Goal: Task Accomplishment & Management: Manage account settings

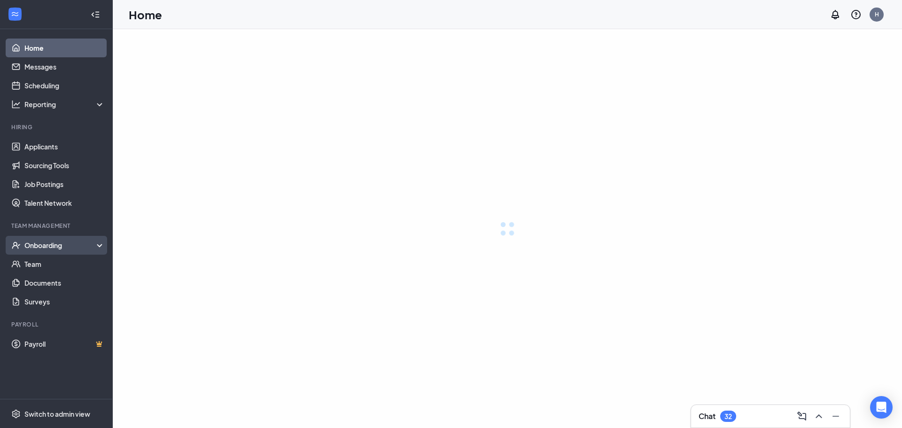
click at [68, 247] on div "Onboarding" at bounding box center [64, 245] width 81 height 9
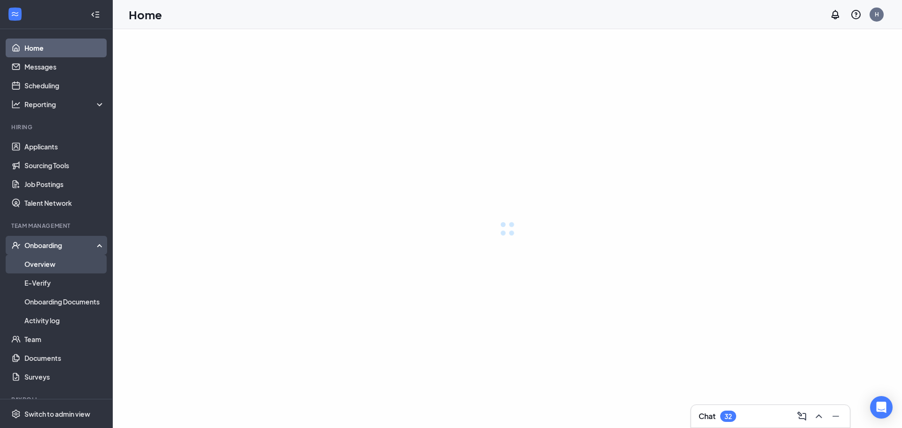
click at [61, 266] on link "Overview" at bounding box center [64, 264] width 80 height 19
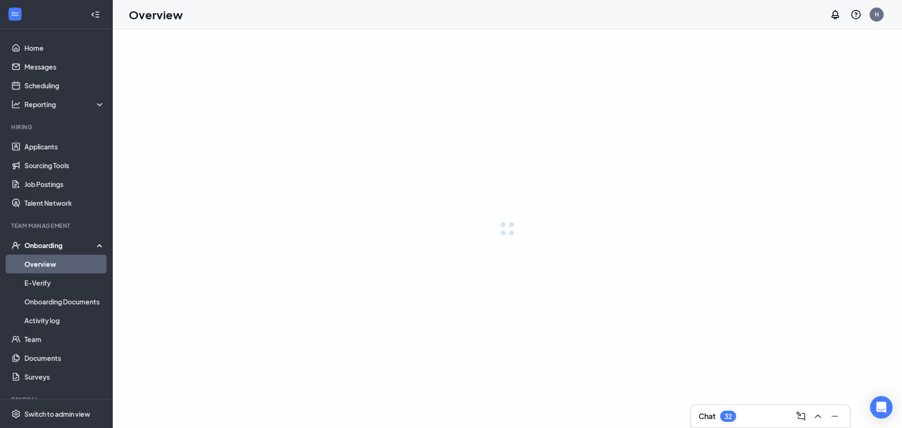
click at [56, 264] on link "Overview" at bounding box center [64, 264] width 80 height 19
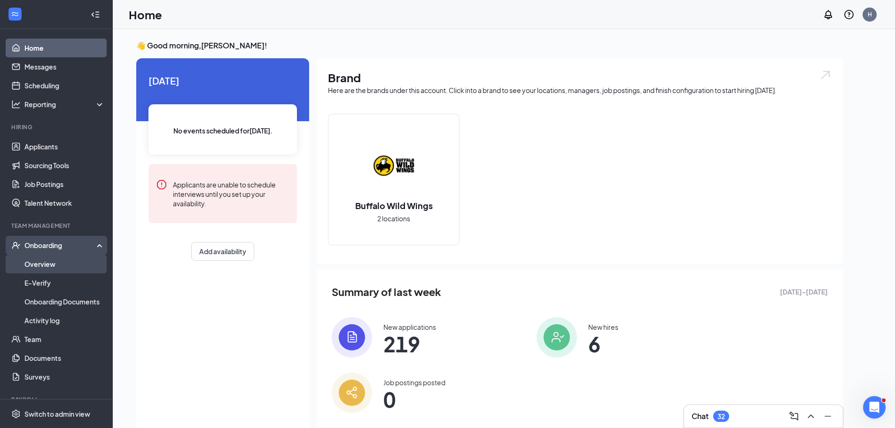
click at [41, 272] on link "Overview" at bounding box center [64, 264] width 80 height 19
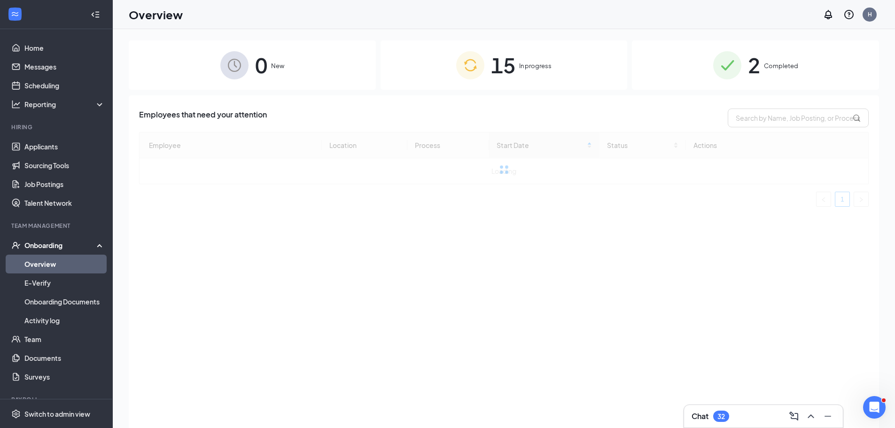
click at [552, 61] on div "15 In progress" at bounding box center [504, 64] width 247 height 49
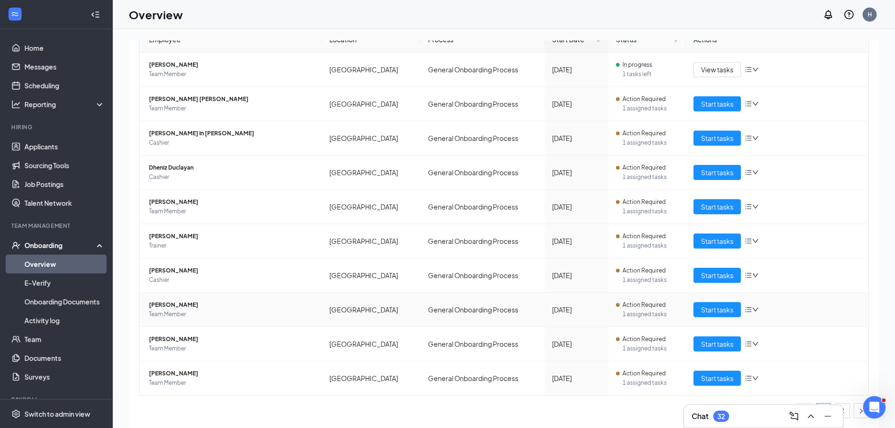
scroll to position [42, 0]
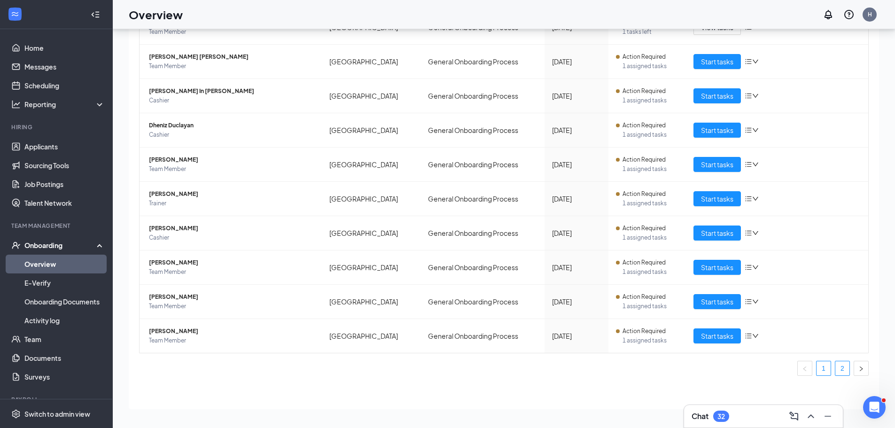
click at [838, 371] on link "2" at bounding box center [842, 368] width 14 height 14
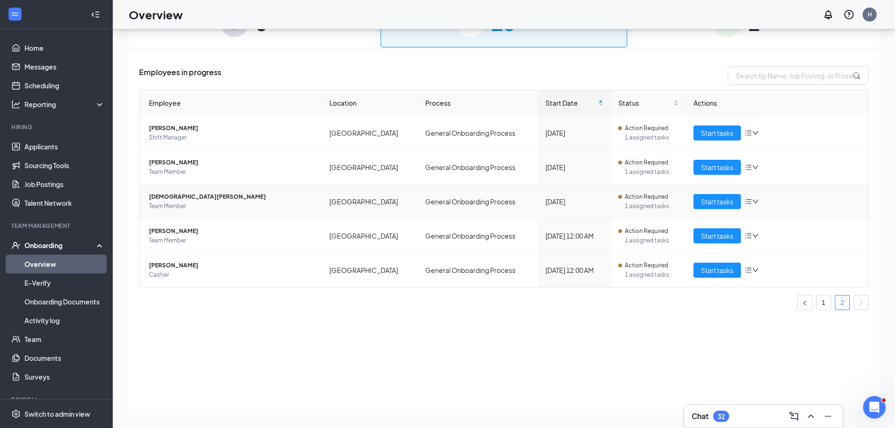
click at [197, 194] on span "[DEMOGRAPHIC_DATA][PERSON_NAME]" at bounding box center [231, 196] width 165 height 9
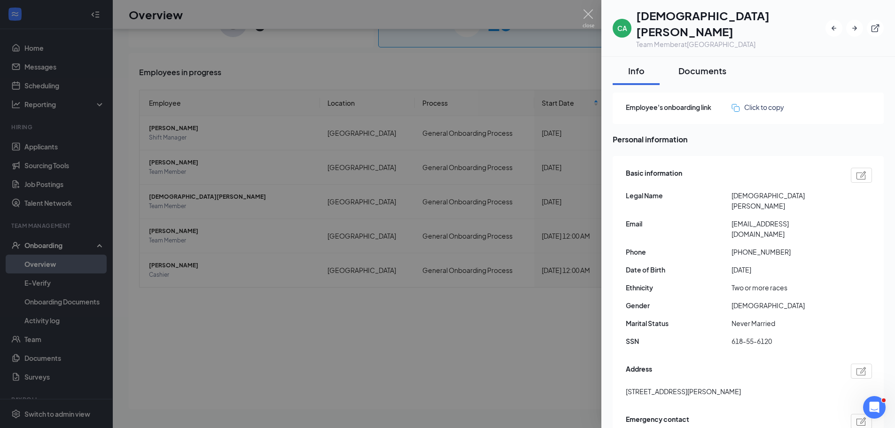
click at [693, 65] on div "Documents" at bounding box center [702, 71] width 48 height 12
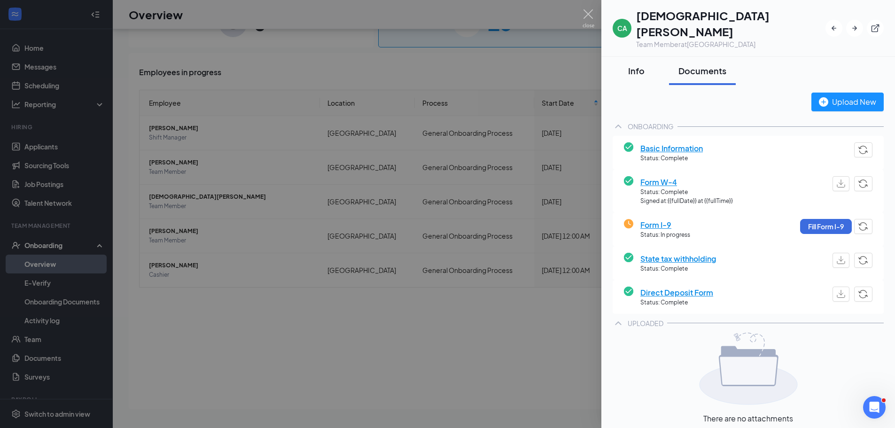
click at [637, 65] on div "Info" at bounding box center [636, 71] width 28 height 12
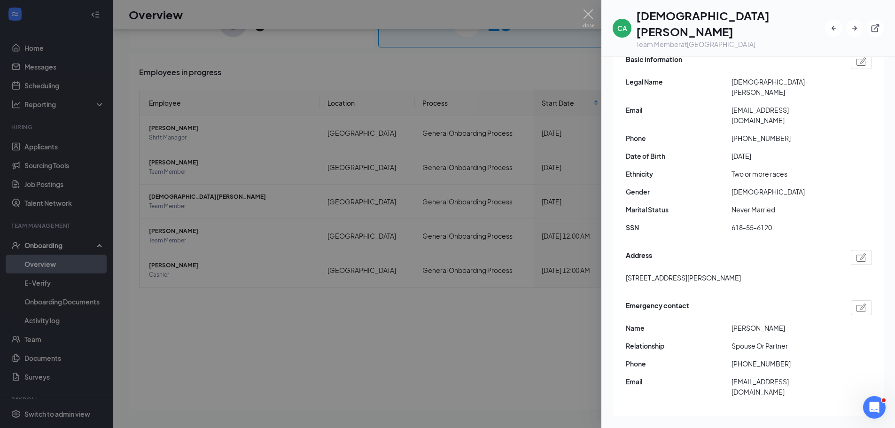
scroll to position [94, 0]
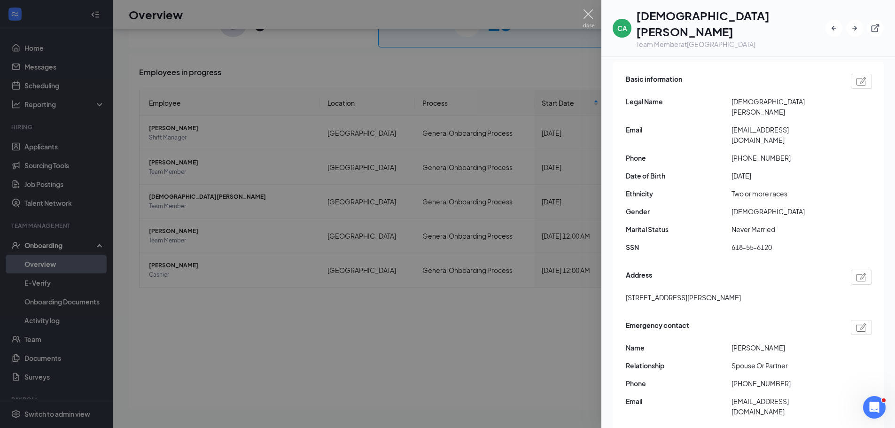
click at [586, 13] on img at bounding box center [589, 18] width 12 height 18
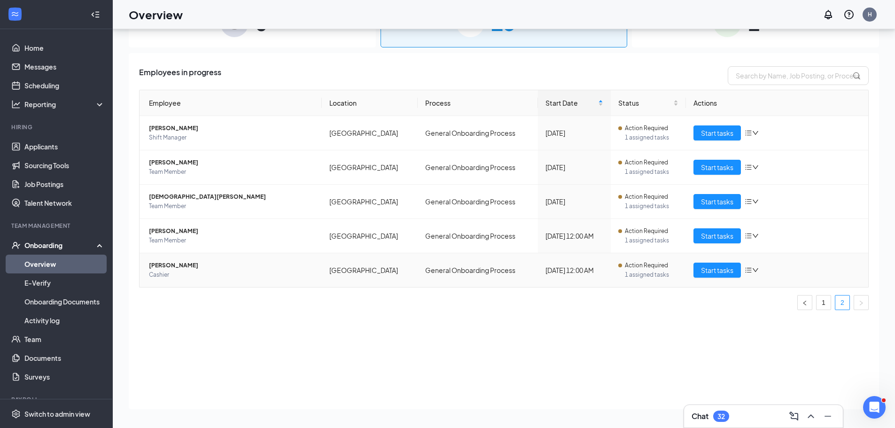
click at [167, 266] on span "[PERSON_NAME]" at bounding box center [231, 265] width 165 height 9
click at [168, 262] on body "Home Messages Scheduling Reporting Hiring Applicants Sourcing Tools Job Posting…" at bounding box center [447, 172] width 895 height 428
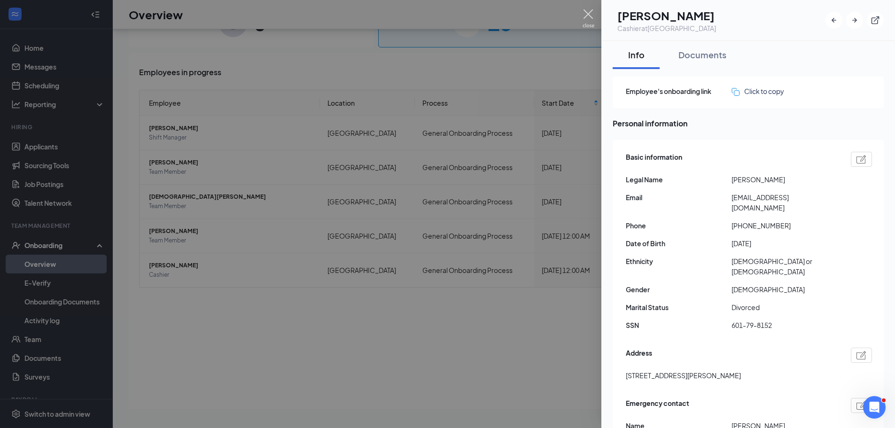
click at [591, 14] on img at bounding box center [589, 18] width 12 height 18
click at [585, 13] on div "Overview H" at bounding box center [500, 14] width 775 height 29
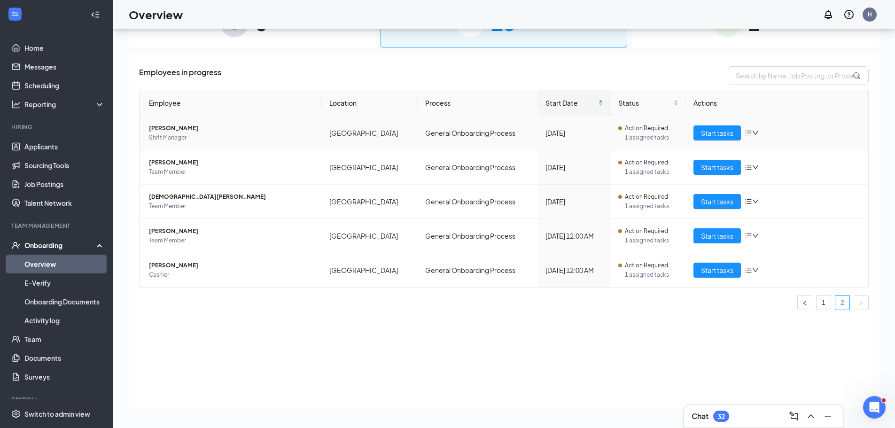
click at [286, 138] on span "Shift Manager" at bounding box center [231, 137] width 165 height 9
click at [166, 124] on span "[PERSON_NAME]" at bounding box center [231, 128] width 165 height 9
drag, startPoint x: 167, startPoint y: 124, endPoint x: 183, endPoint y: 153, distance: 32.8
click at [170, 123] on td "[PERSON_NAME] Shift Manager" at bounding box center [231, 133] width 182 height 34
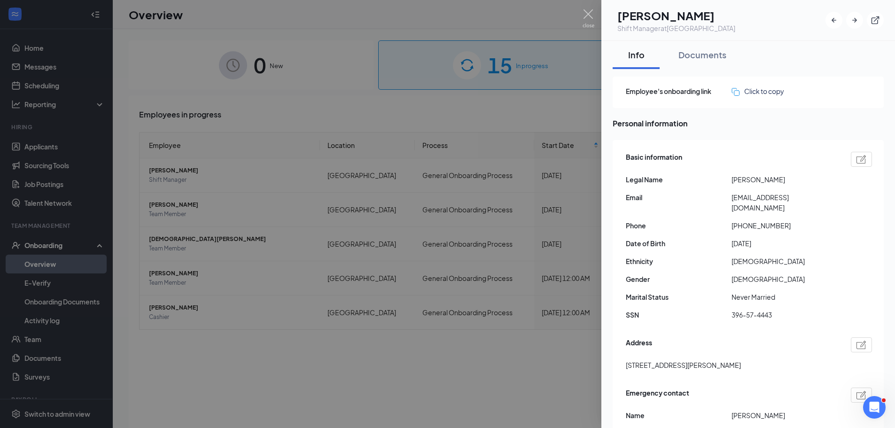
click at [464, 104] on div at bounding box center [447, 214] width 895 height 428
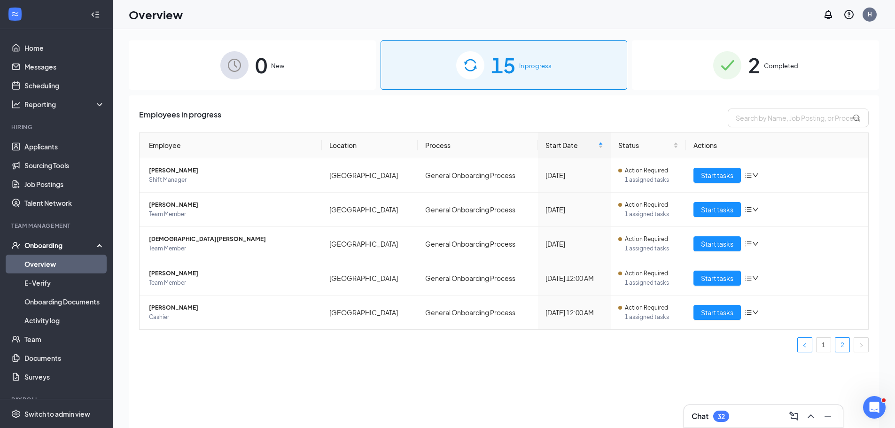
click at [804, 344] on icon "left" at bounding box center [805, 345] width 6 height 6
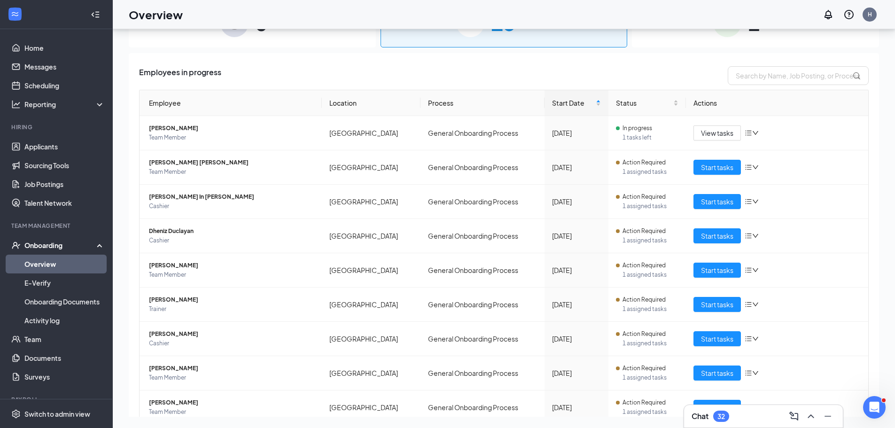
scroll to position [106, 0]
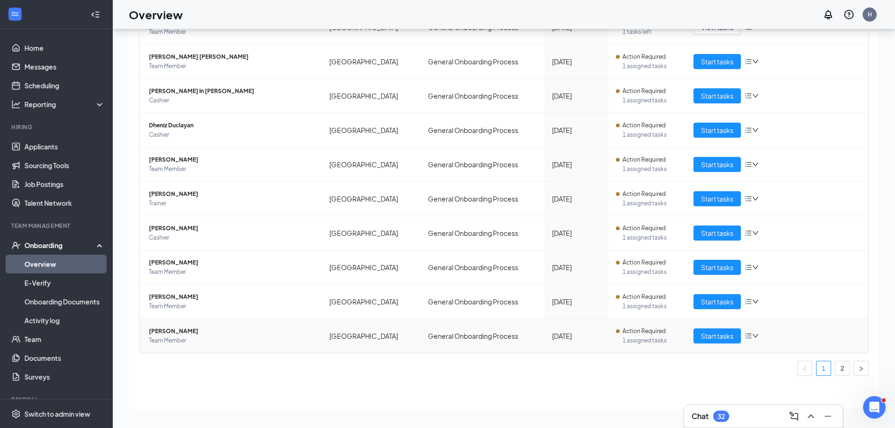
click at [193, 329] on span "[PERSON_NAME]" at bounding box center [231, 330] width 165 height 9
